Goal: Task Accomplishment & Management: Use online tool/utility

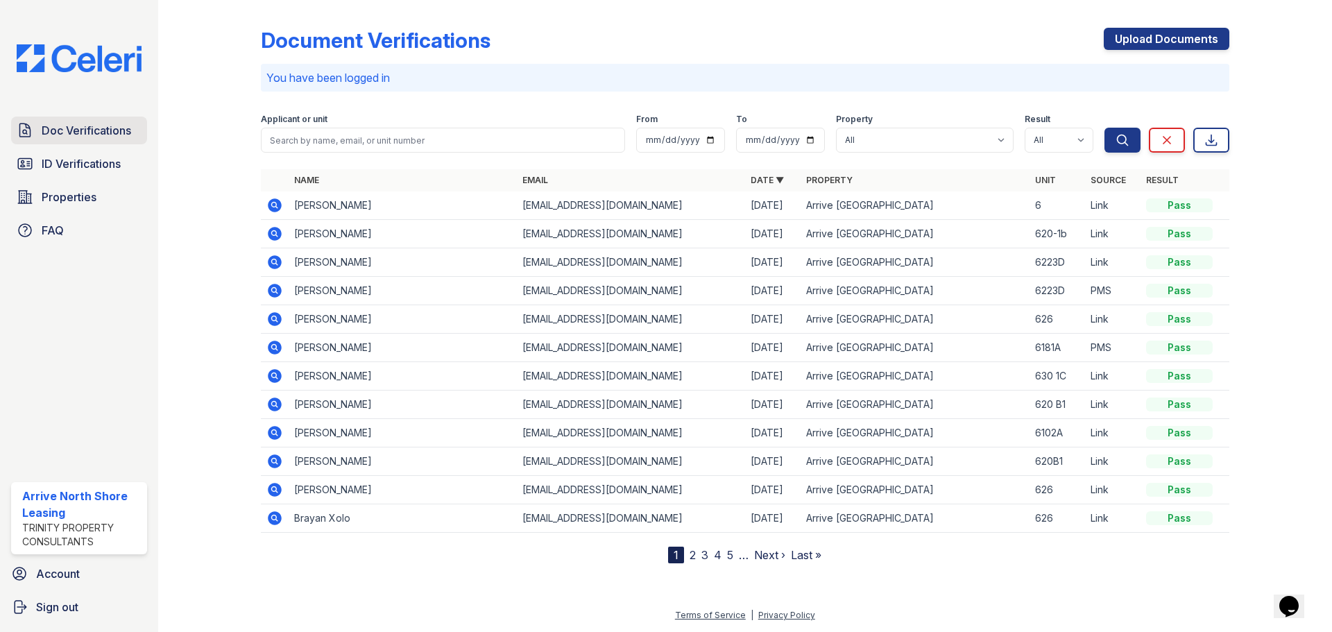
click at [44, 123] on span "Doc Verifications" at bounding box center [87, 130] width 90 height 17
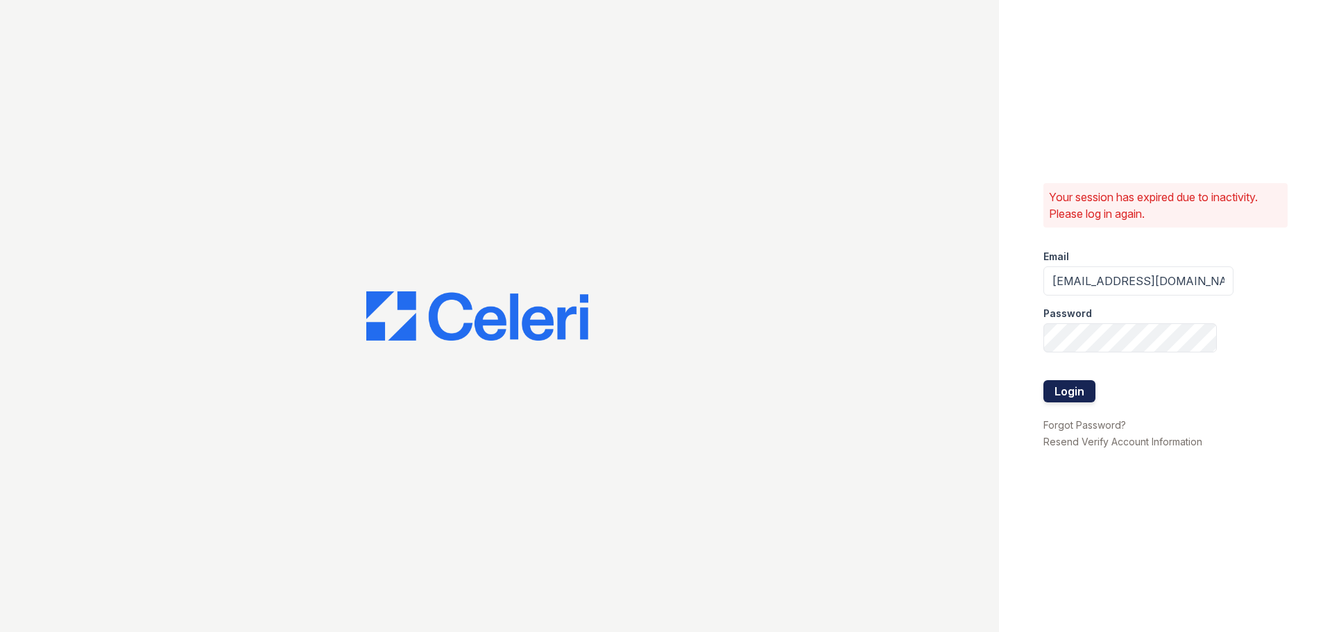
click at [1061, 388] on button "Login" at bounding box center [1069, 391] width 52 height 22
